Goal: Use online tool/utility: Use online tool/utility

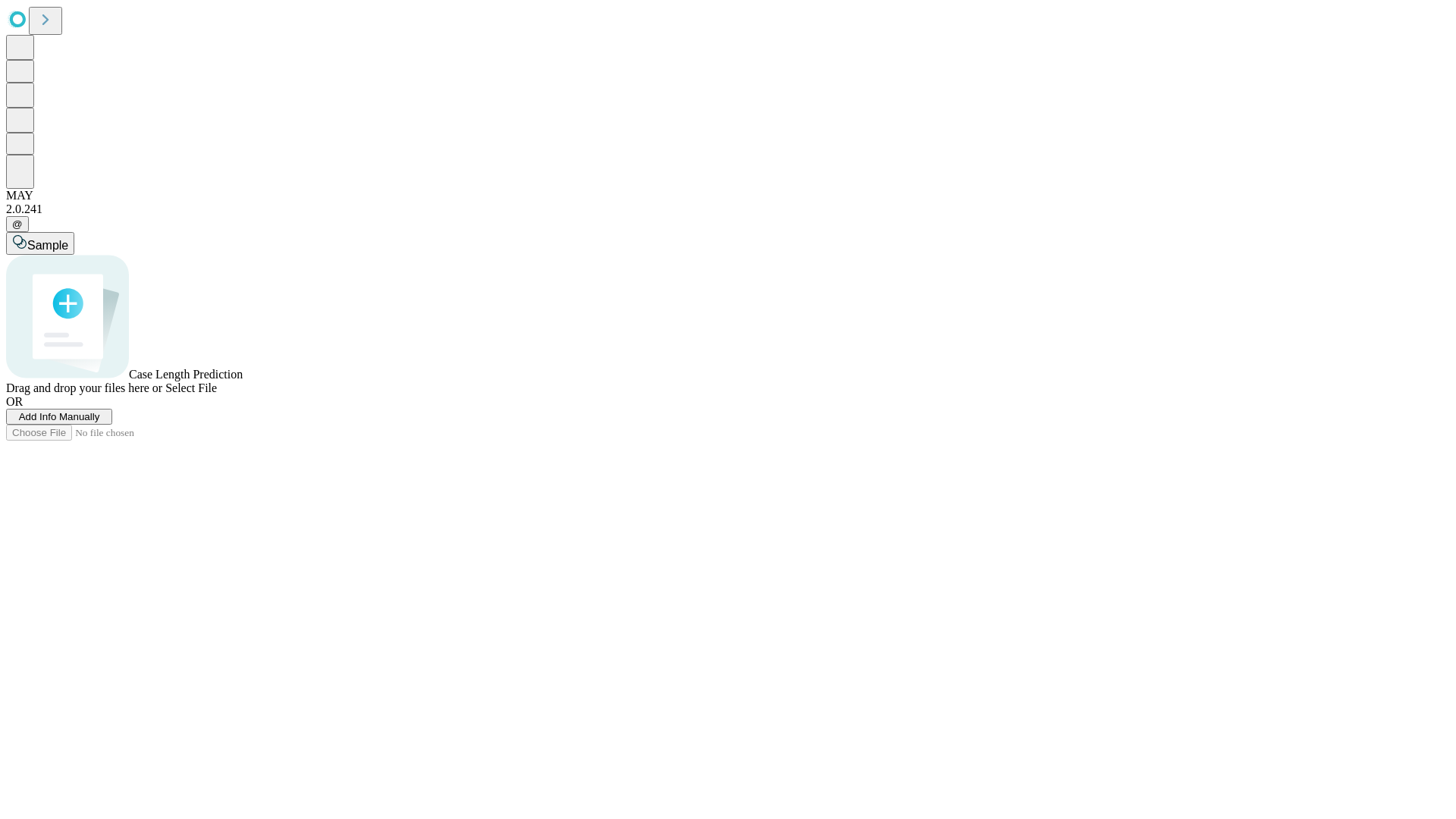
click at [101, 423] on span "Add Info Manually" at bounding box center [59, 417] width 81 height 12
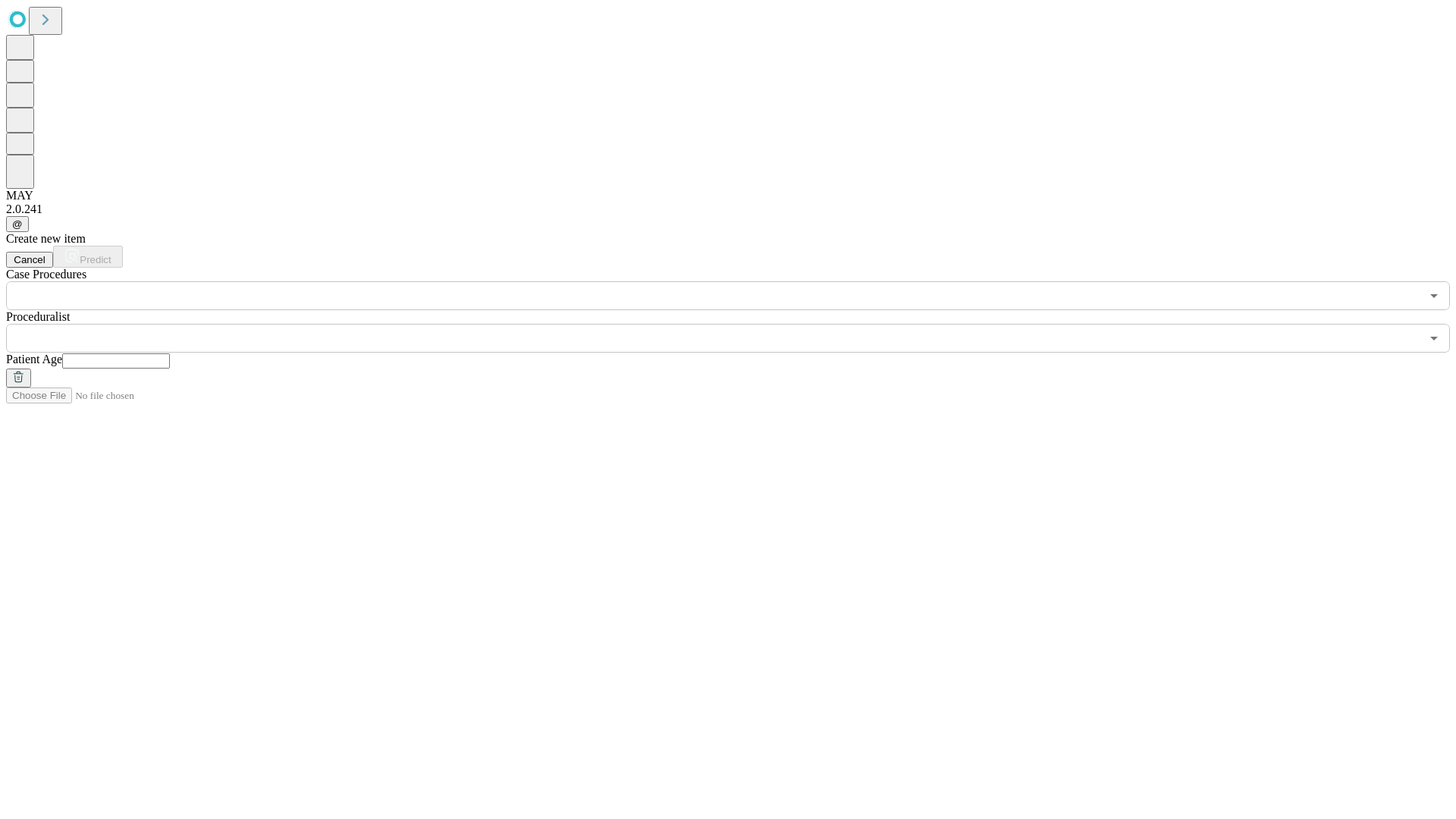
click at [170, 353] on input "text" at bounding box center [116, 361] width 107 height 16
type input "**"
click at [739, 324] on input "text" at bounding box center [712, 339] width 1414 height 29
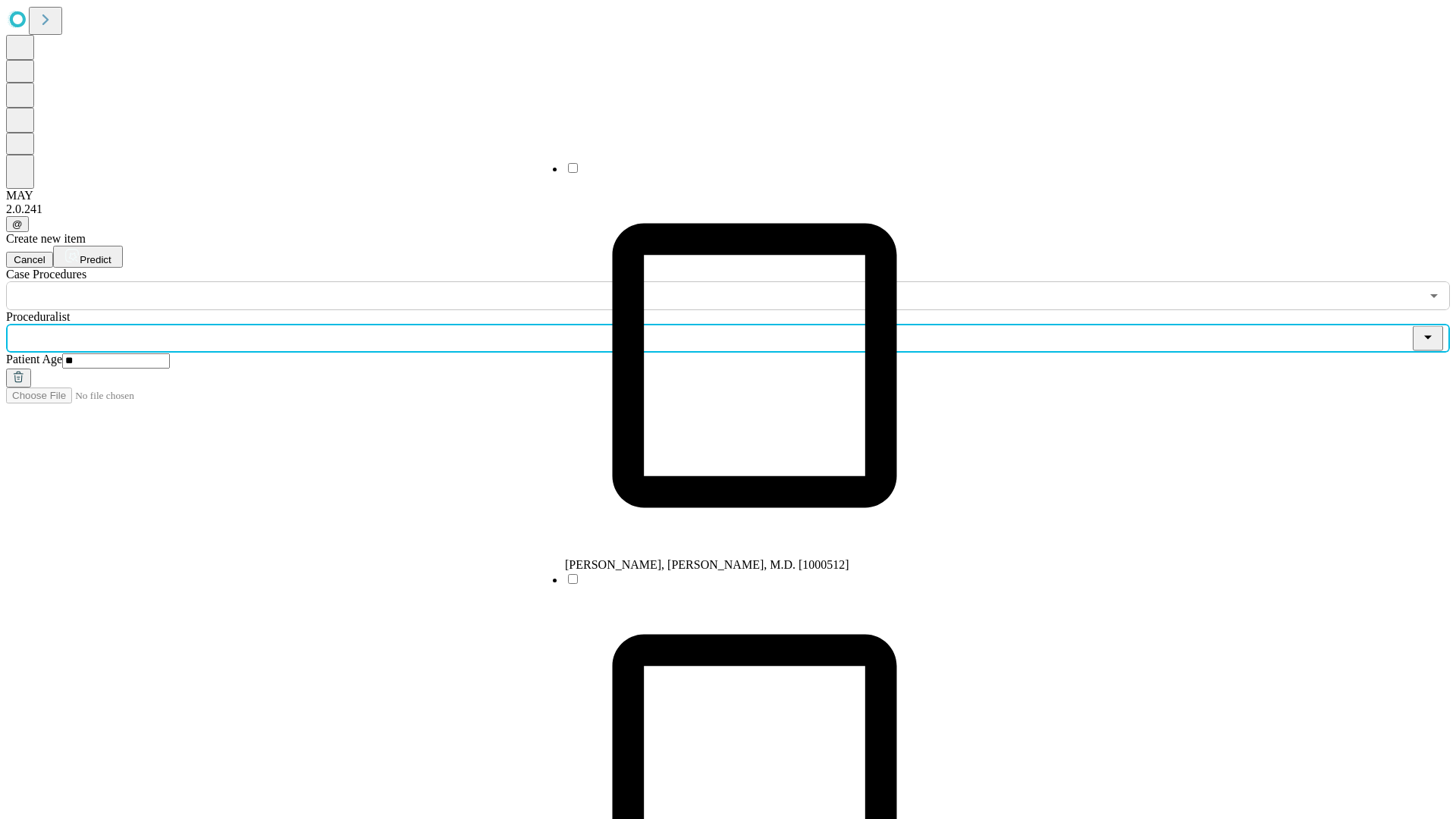
click at [740, 174] on li "[PERSON_NAME], [PERSON_NAME], M.D. [1000512]" at bounding box center [754, 366] width 380 height 411
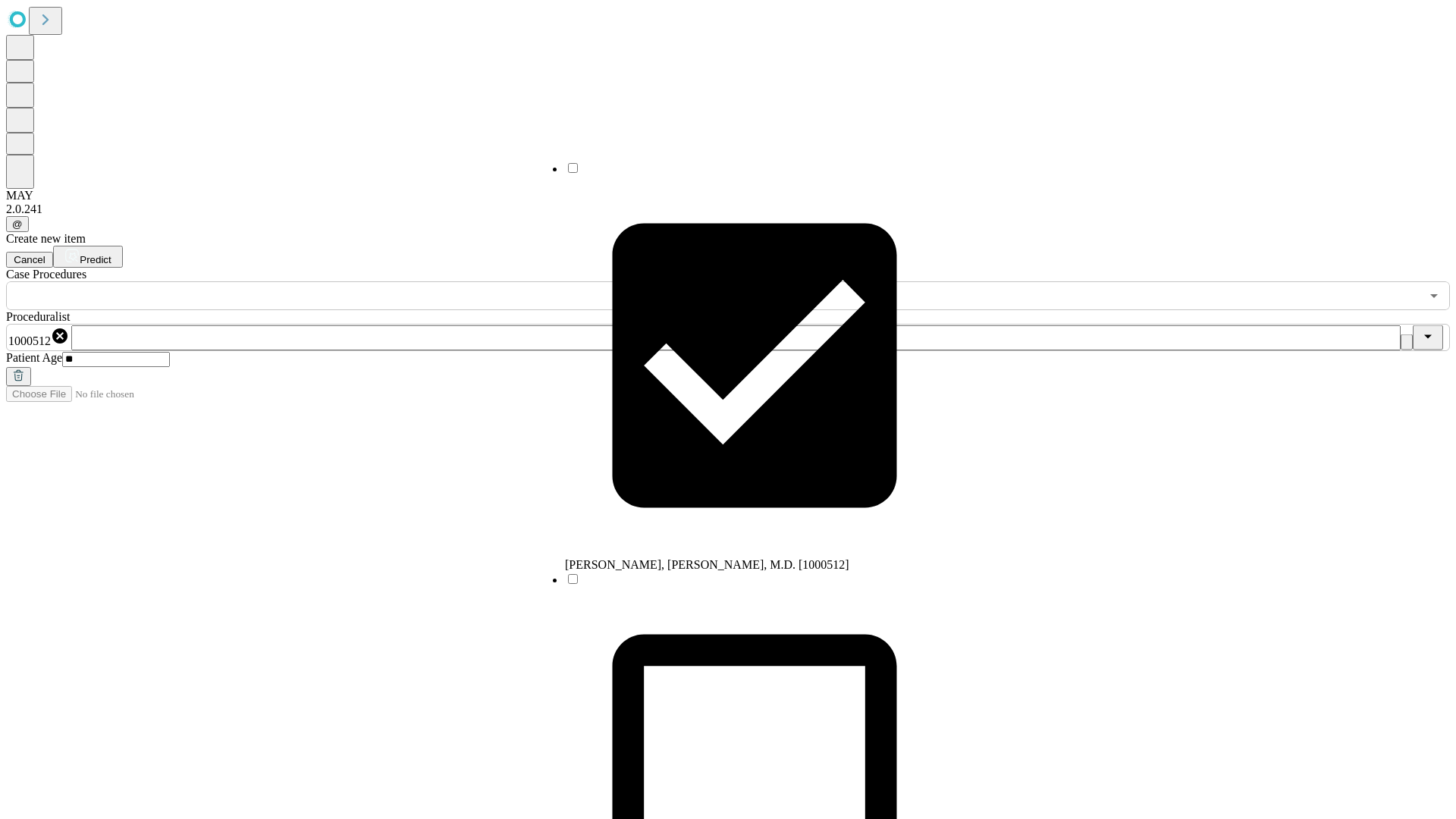
click at [318, 281] on input "text" at bounding box center [712, 296] width 1414 height 29
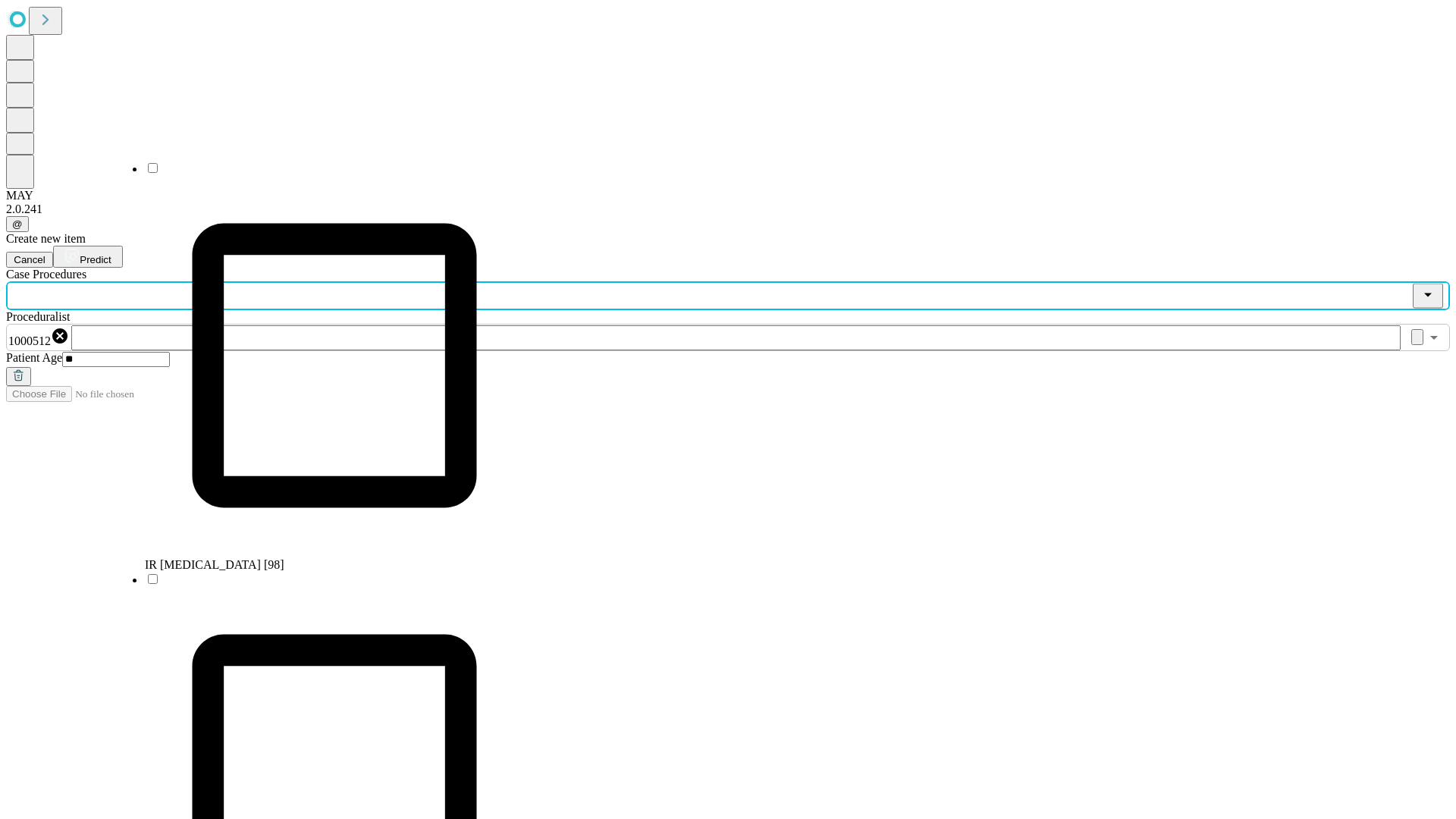
click at [319, 174] on li "IR [MEDICAL_DATA] [98]" at bounding box center [334, 366] width 380 height 411
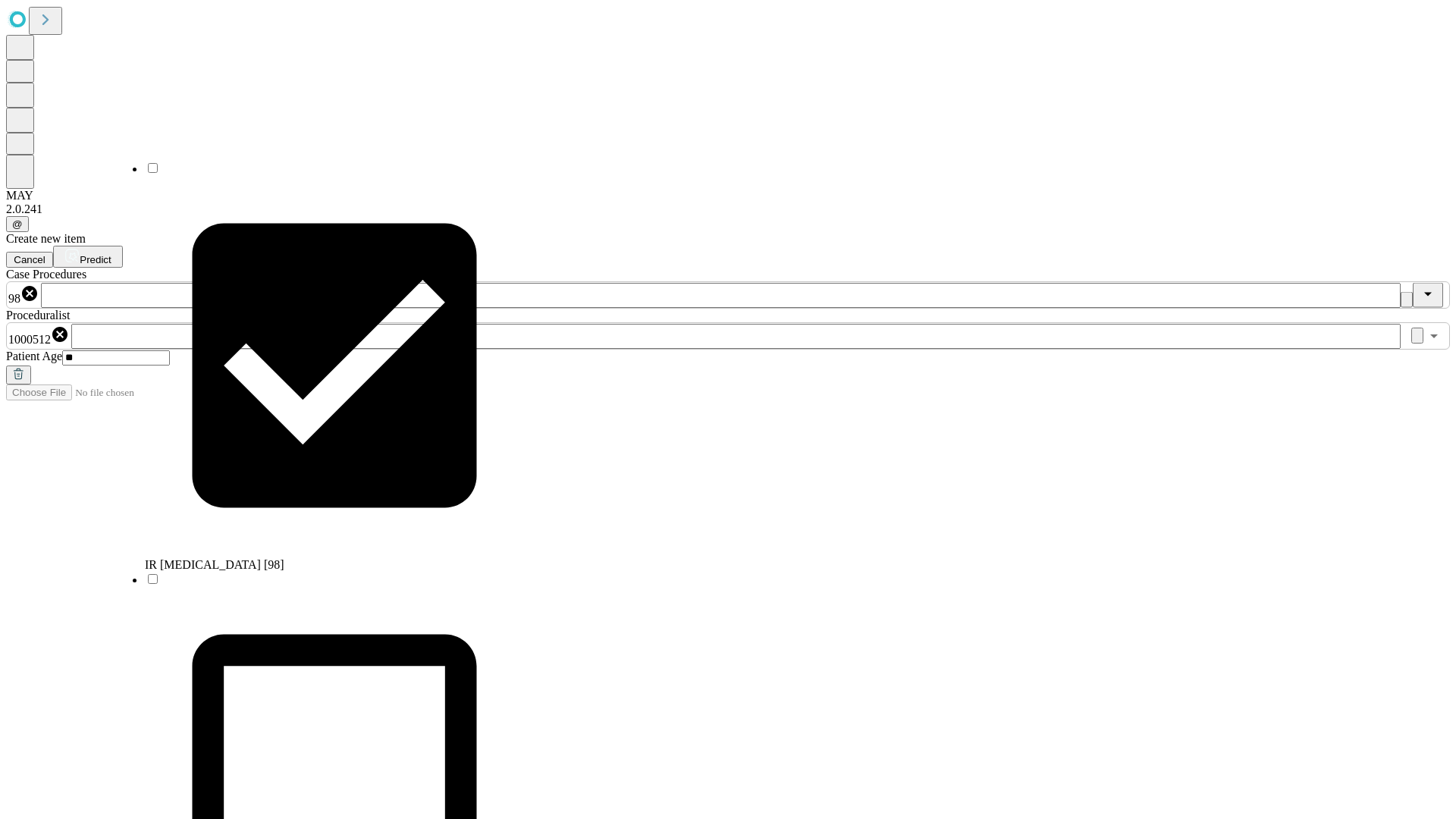
click at [110, 254] on span "Predict" at bounding box center [96, 260] width 31 height 12
